Goal: Find specific page/section: Find specific page/section

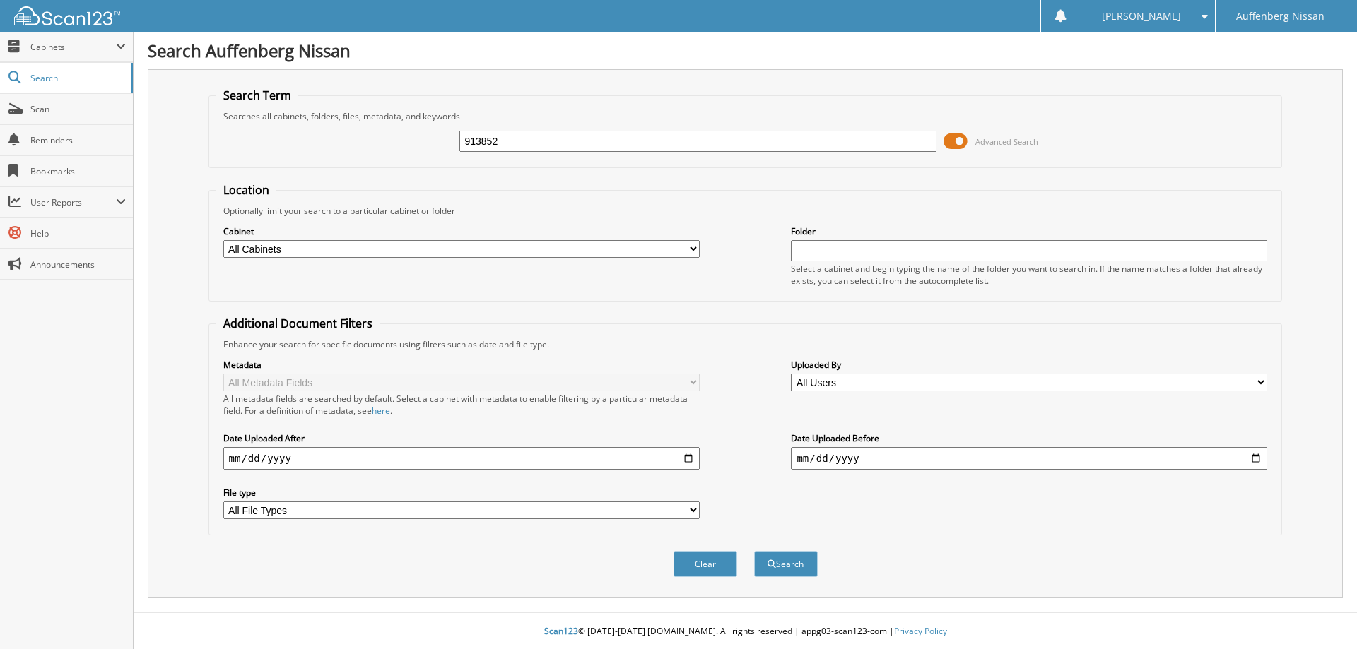
type input "913852"
click at [754, 551] on button "Search" at bounding box center [786, 564] width 64 height 26
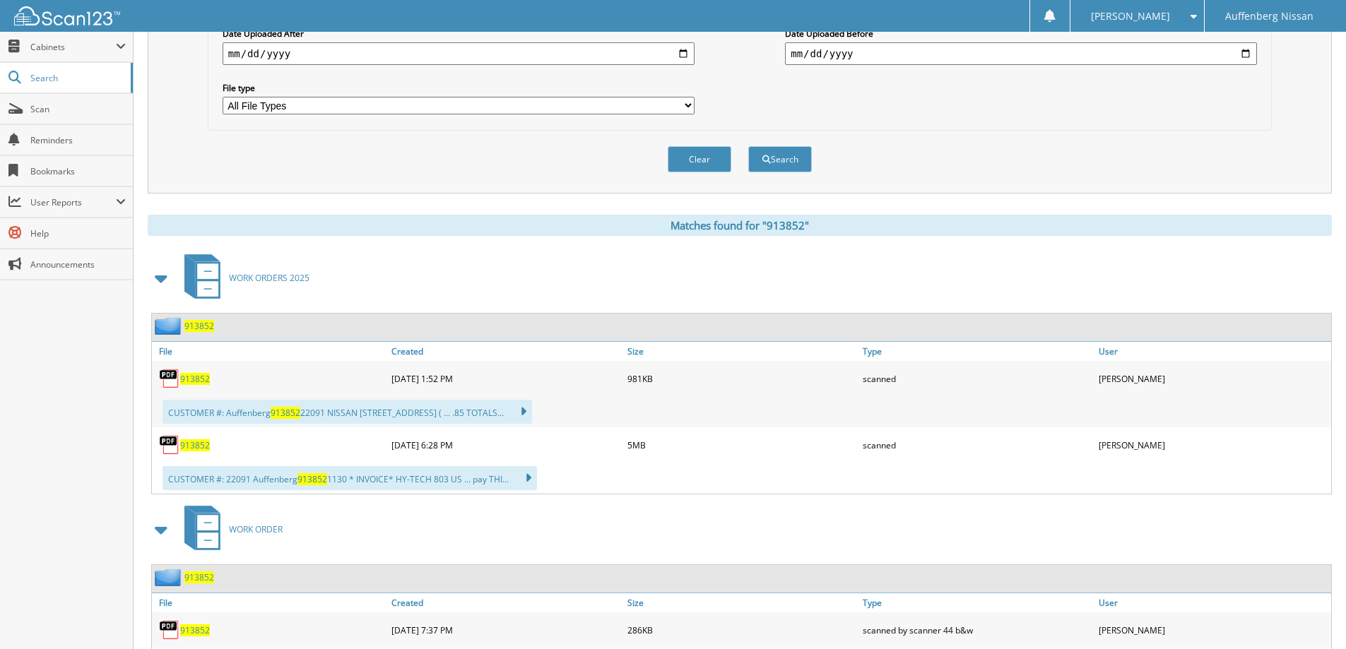
scroll to position [424, 0]
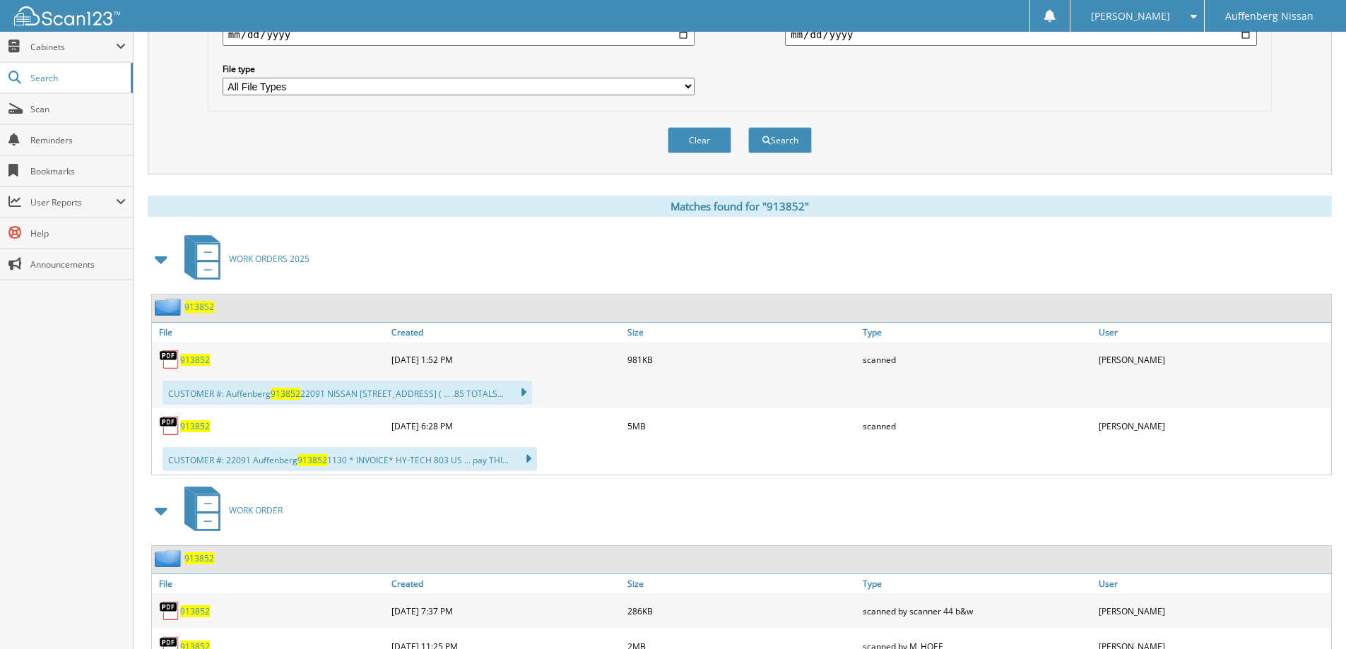
click at [196, 359] on span "913852" at bounding box center [195, 360] width 30 height 12
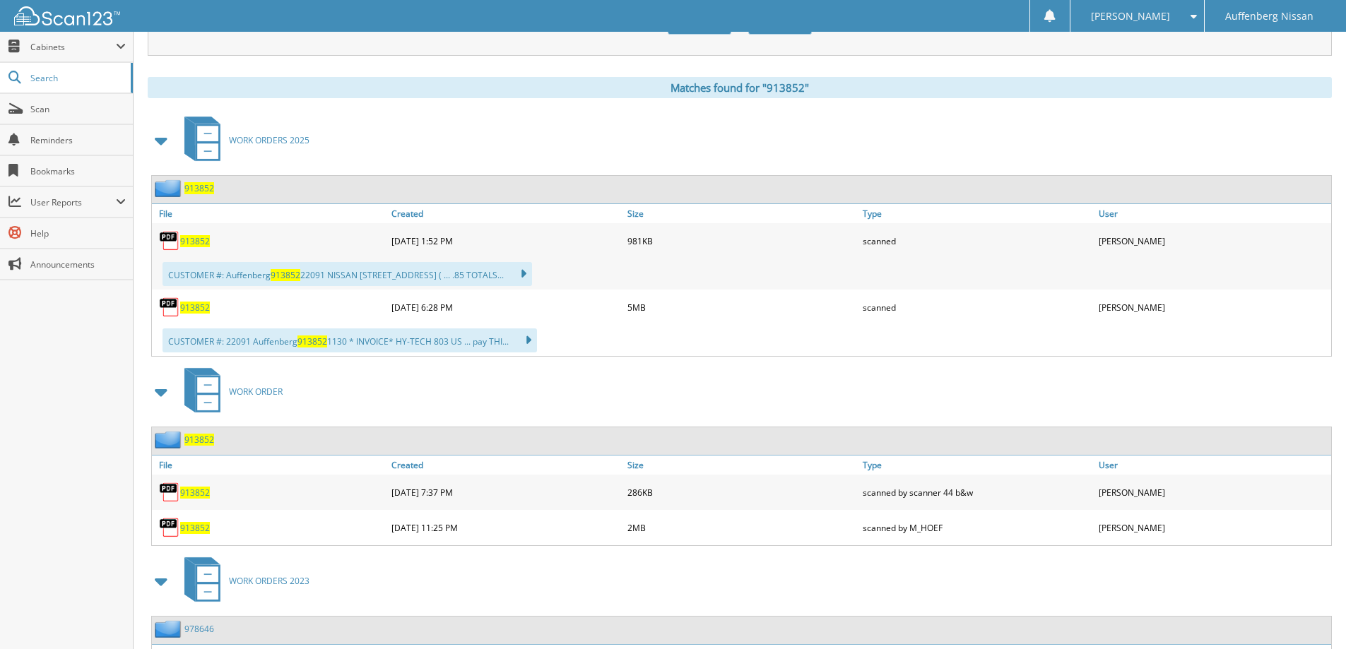
scroll to position [565, 0]
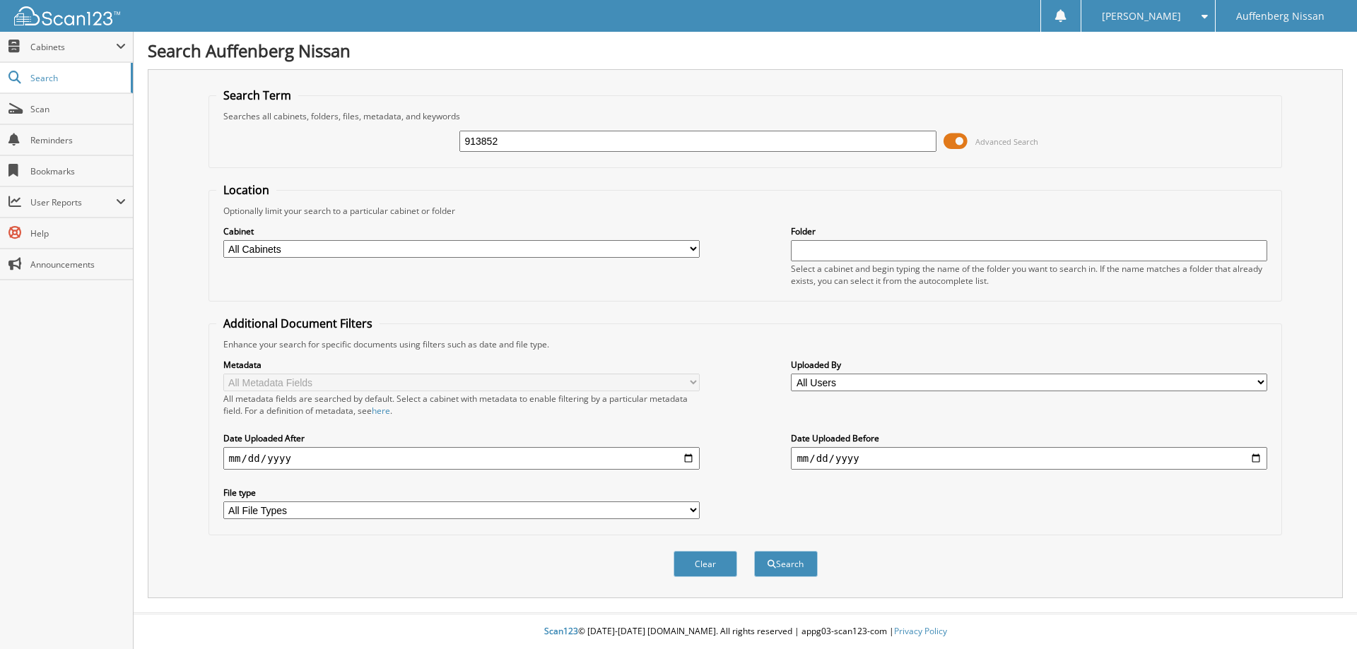
type input "913852"
click at [754, 551] on button "Search" at bounding box center [786, 564] width 64 height 26
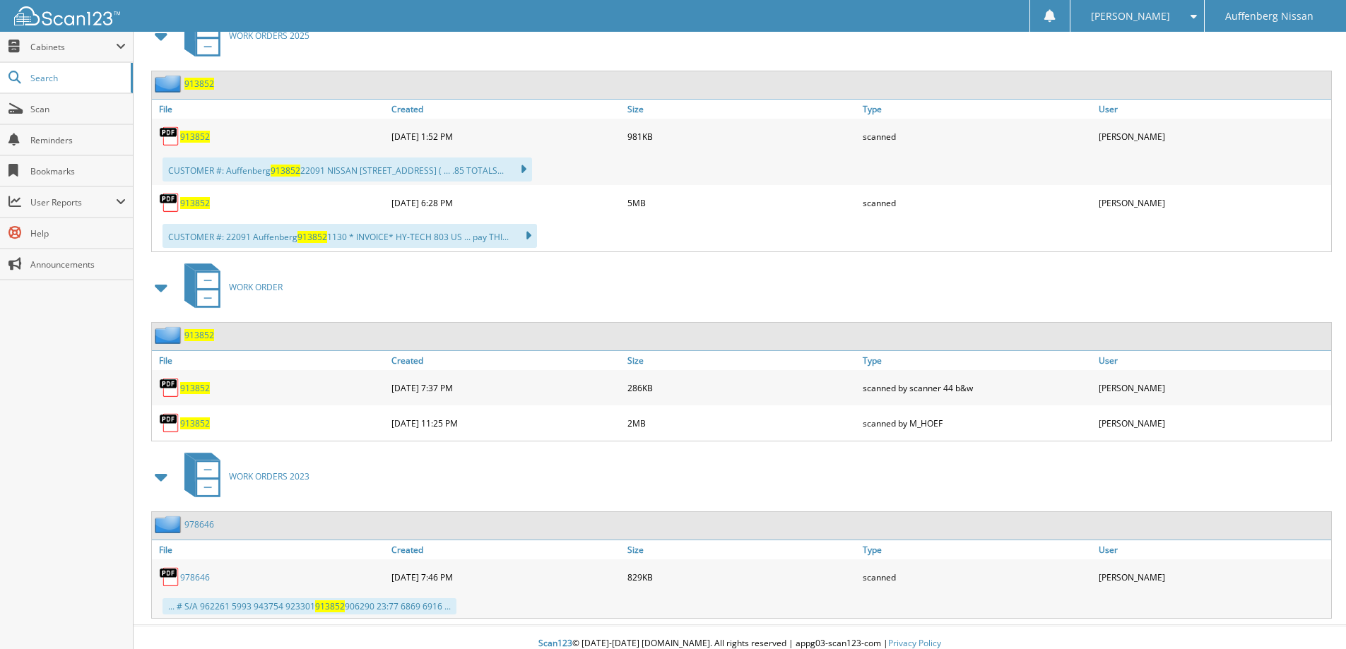
scroll to position [660, 0]
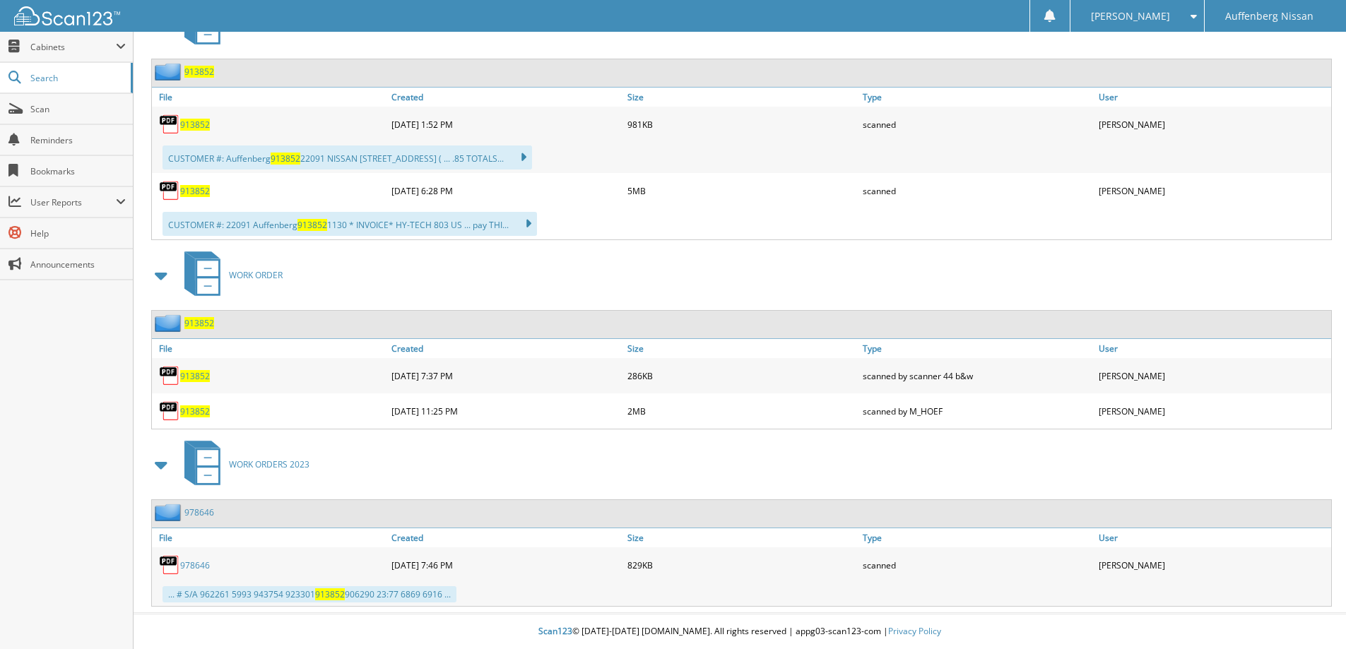
click at [199, 373] on span "913852" at bounding box center [195, 376] width 30 height 12
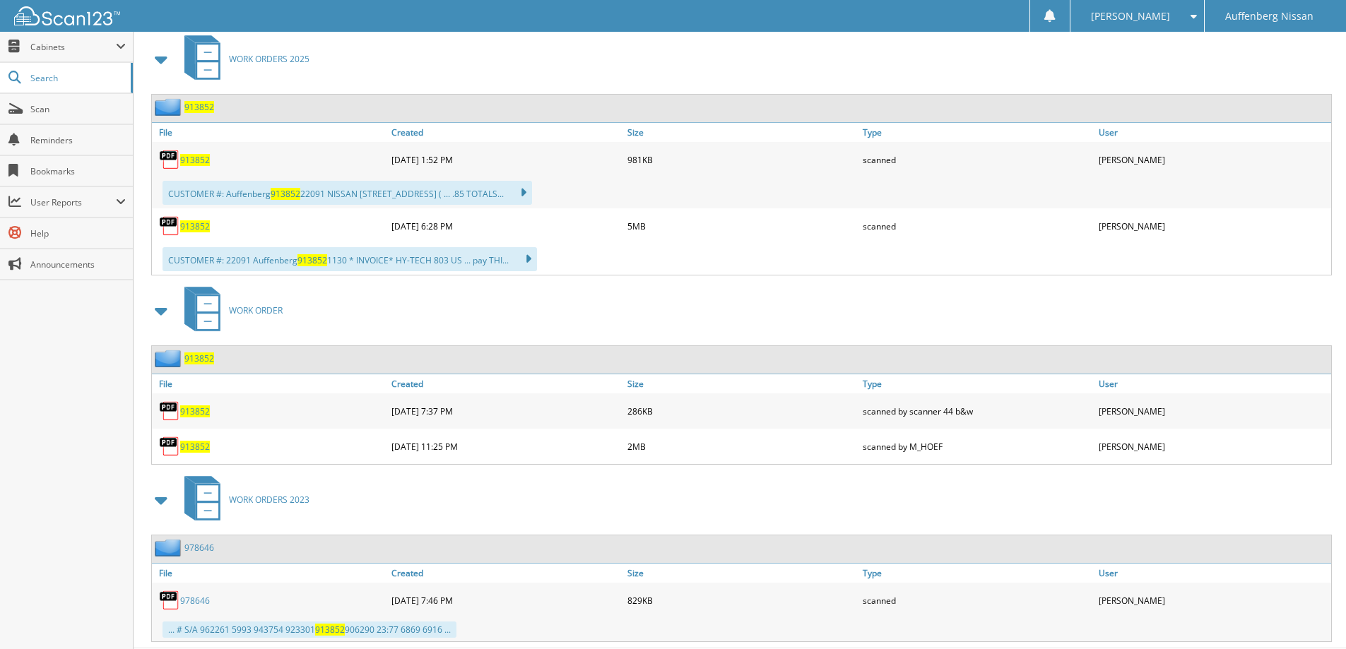
scroll to position [589, 0]
